Goal: Task Accomplishment & Management: Use online tool/utility

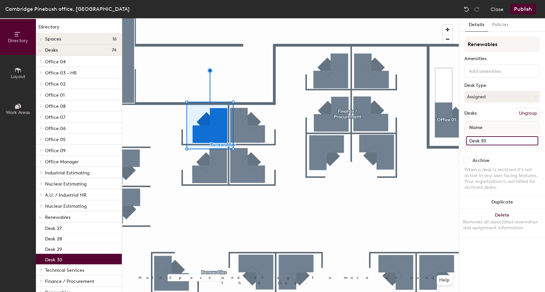
click at [494, 139] on input "Desk 30" at bounding box center [502, 140] width 72 height 9
click at [499, 140] on input "Desk 30" at bounding box center [502, 140] width 72 height 9
click at [501, 140] on input "Desk 30" at bounding box center [502, 140] width 72 height 9
paste input "Hybrid CAD Design"
type input "Desk 30 - Hybrid CAD Design"
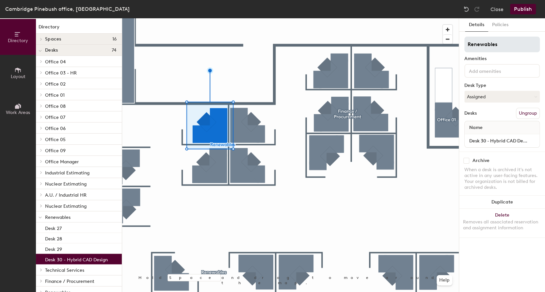
drag, startPoint x: 517, startPoint y: 9, endPoint x: 517, endPoint y: 46, distance: 36.6
click at [517, 46] on div "[GEOGRAPHIC_DATA] Pinebush office, Main Floor Close Publish Directory Layout Wo…" at bounding box center [272, 146] width 545 height 292
click at [496, 95] on button "Assigned" at bounding box center [501, 97] width 75 height 12
click at [476, 136] on div "Hoteled" at bounding box center [497, 137] width 65 height 10
click at [523, 9] on button "Publish" at bounding box center [523, 9] width 26 height 10
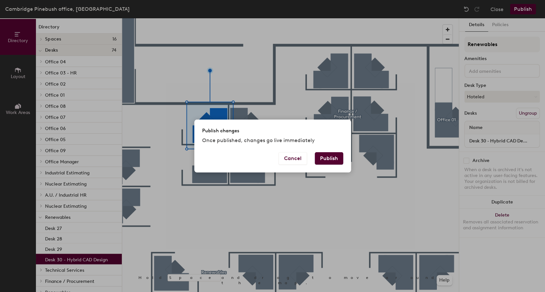
click at [328, 155] on button "Publish" at bounding box center [329, 158] width 28 height 12
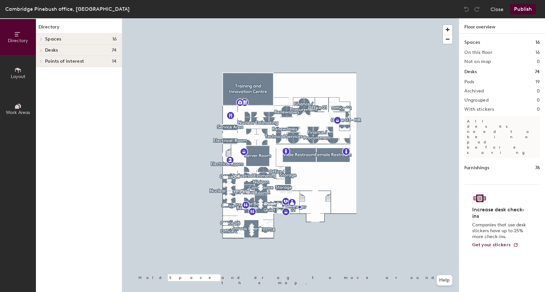
click at [283, 18] on div at bounding box center [290, 18] width 337 height 0
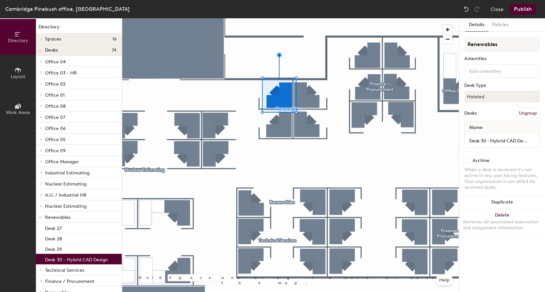
click at [310, 18] on div at bounding box center [290, 18] width 337 height 0
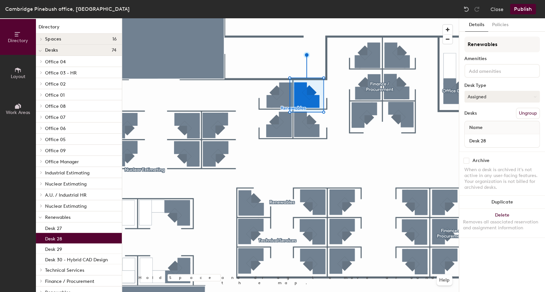
click at [487, 100] on button "Assigned" at bounding box center [501, 97] width 75 height 12
click at [478, 135] on div "Hoteled" at bounding box center [497, 137] width 65 height 10
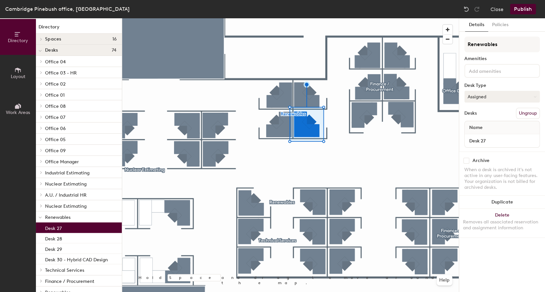
click at [496, 97] on button "Assigned" at bounding box center [501, 97] width 75 height 12
click at [485, 134] on div "Hoteled" at bounding box center [497, 137] width 65 height 10
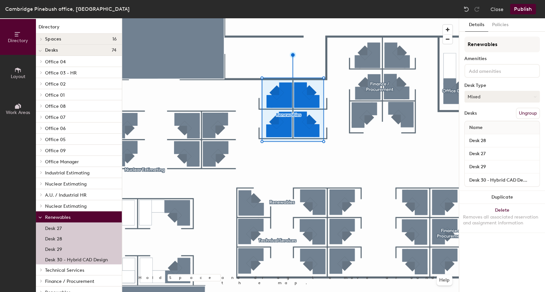
click at [471, 93] on button "Mixed" at bounding box center [501, 97] width 75 height 12
click at [475, 136] on div "Hoteled" at bounding box center [497, 137] width 65 height 10
click at [523, 7] on button "Publish" at bounding box center [523, 9] width 26 height 10
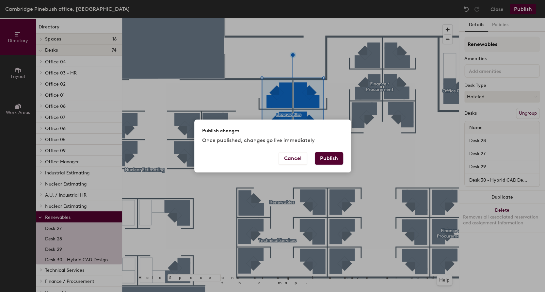
click at [323, 154] on button "Publish" at bounding box center [329, 158] width 28 height 12
